Goal: Transaction & Acquisition: Purchase product/service

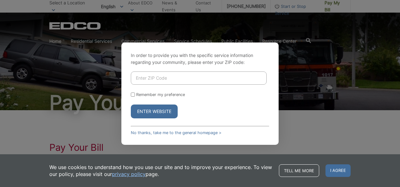
drag, startPoint x: 0, startPoint y: 0, endPoint x: 145, endPoint y: 74, distance: 162.5
click at [145, 74] on input "Enter ZIP Code" at bounding box center [199, 77] width 136 height 13
type input "92020"
click at [144, 113] on button "Enter Website" at bounding box center [154, 111] width 47 height 14
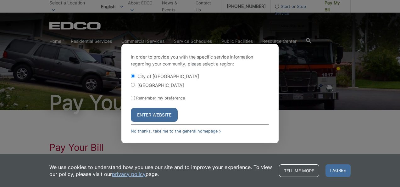
click at [144, 113] on button "Enter Website" at bounding box center [154, 115] width 47 height 14
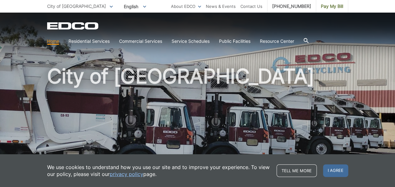
click at [336, 167] on span "I agree" at bounding box center [335, 170] width 25 height 13
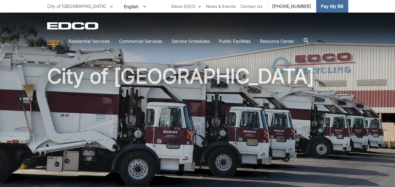
click at [328, 8] on span "Pay My Bill" at bounding box center [332, 6] width 22 height 7
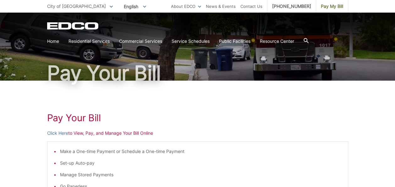
scroll to position [19, 0]
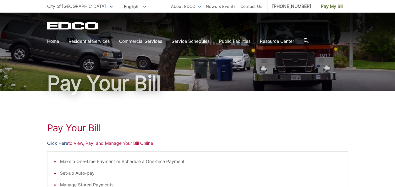
click at [58, 142] on link "Click Here" at bounding box center [57, 143] width 21 height 7
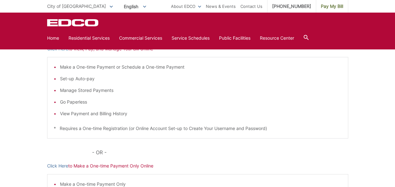
scroll to position [145, 0]
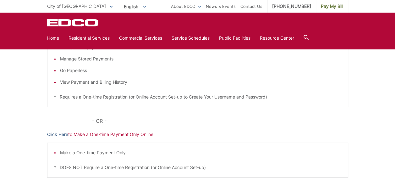
click at [55, 134] on link "Click Here" at bounding box center [57, 134] width 21 height 7
